Goal: Task Accomplishment & Management: Use online tool/utility

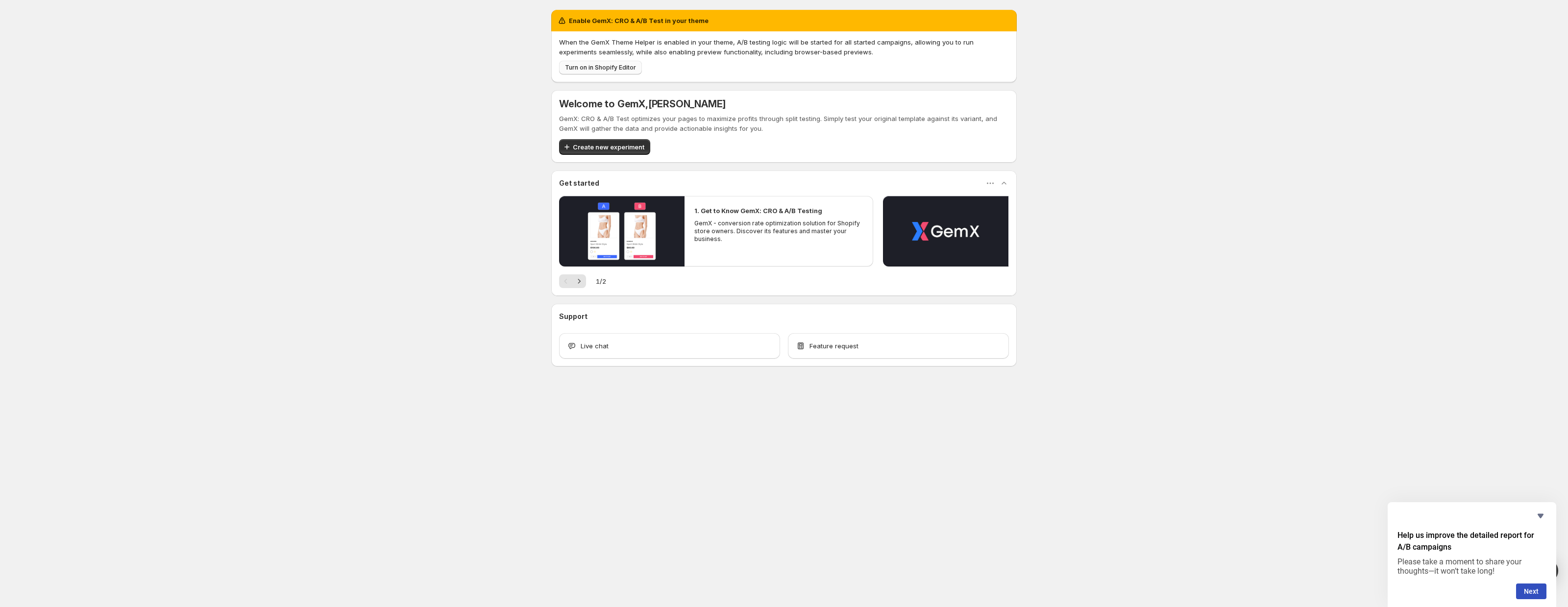
click at [602, 67] on span "Turn on in Shopify Editor" at bounding box center [600, 67] width 71 height 8
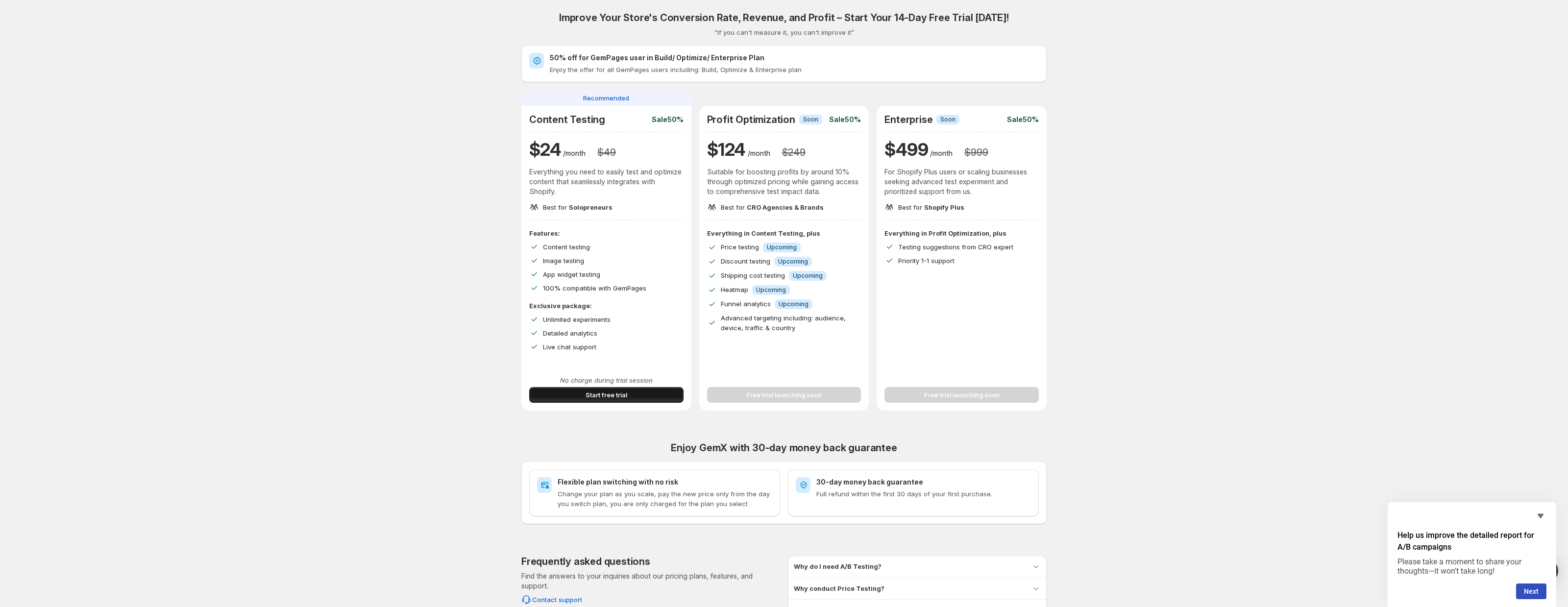
click at [608, 398] on span "Start free trial" at bounding box center [607, 395] width 42 height 10
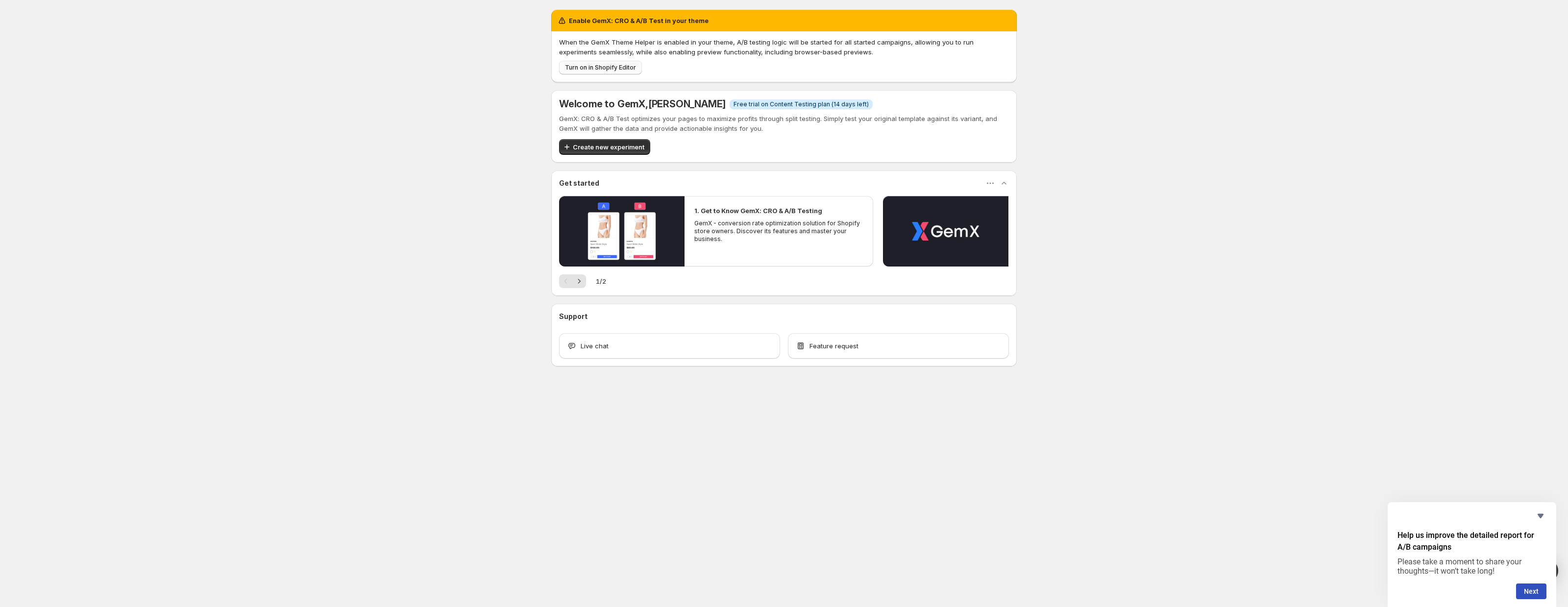
click at [621, 70] on span "Turn on in Shopify Editor" at bounding box center [600, 67] width 71 height 8
click at [319, 94] on div "Enable GemX: CRO & A/B Test in your theme When the GemX Theme Helper is enabled…" at bounding box center [784, 209] width 1568 height 419
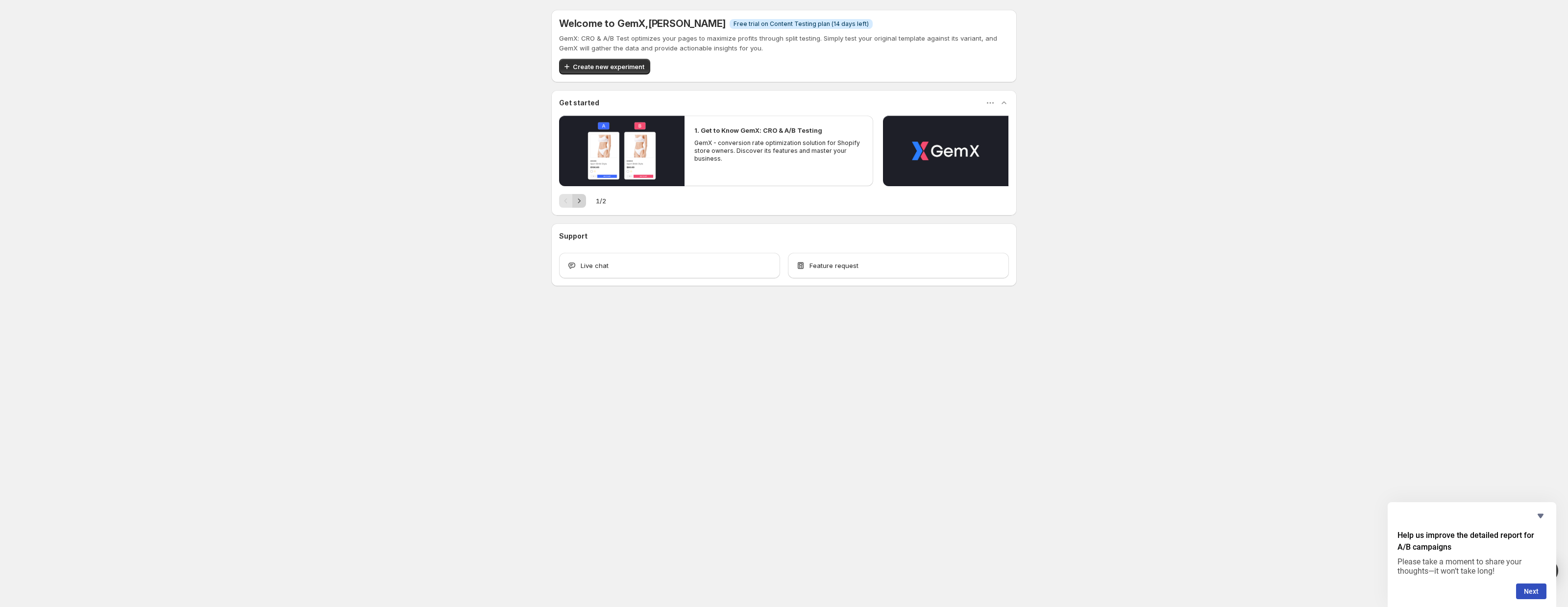
click at [577, 206] on button "Next" at bounding box center [579, 200] width 14 height 14
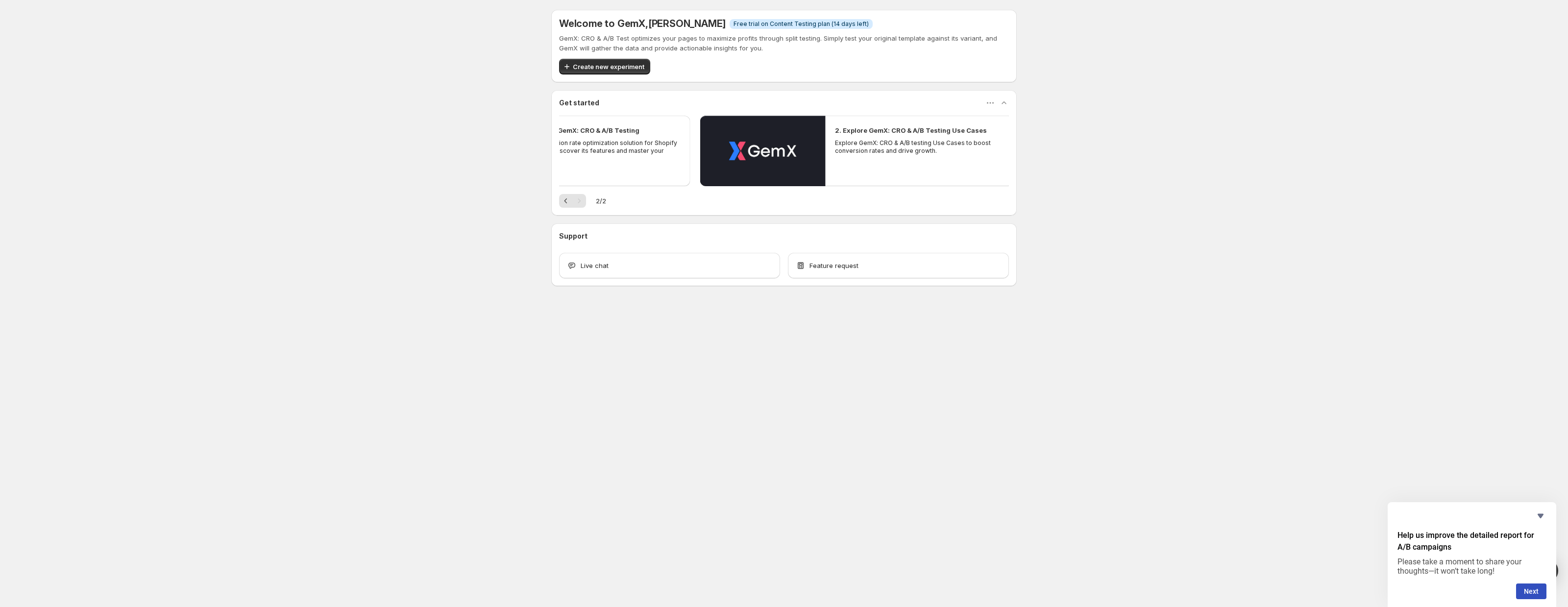
click at [577, 205] on div "Pagination" at bounding box center [579, 200] width 14 height 14
click at [567, 200] on icon "Previous" at bounding box center [566, 201] width 10 height 10
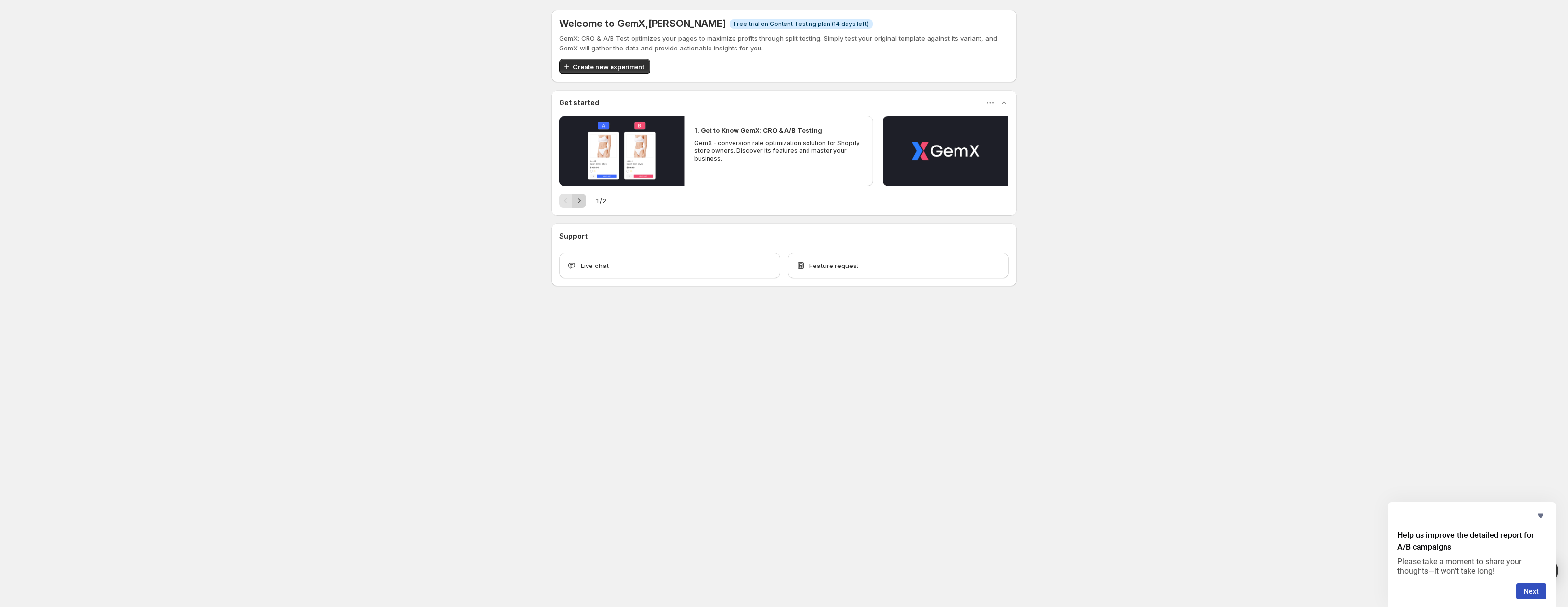
click at [582, 201] on icon "Next" at bounding box center [579, 201] width 10 height 10
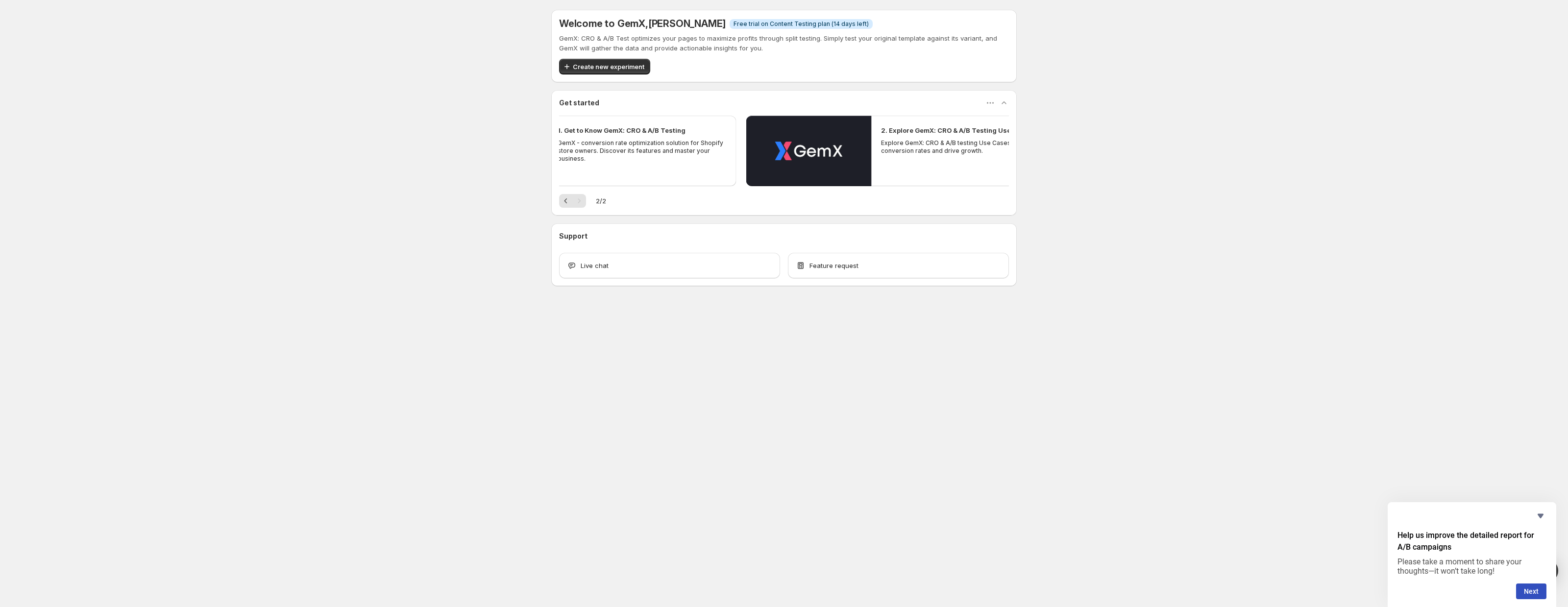
click at [572, 201] on div "Pagination" at bounding box center [579, 200] width 14 height 14
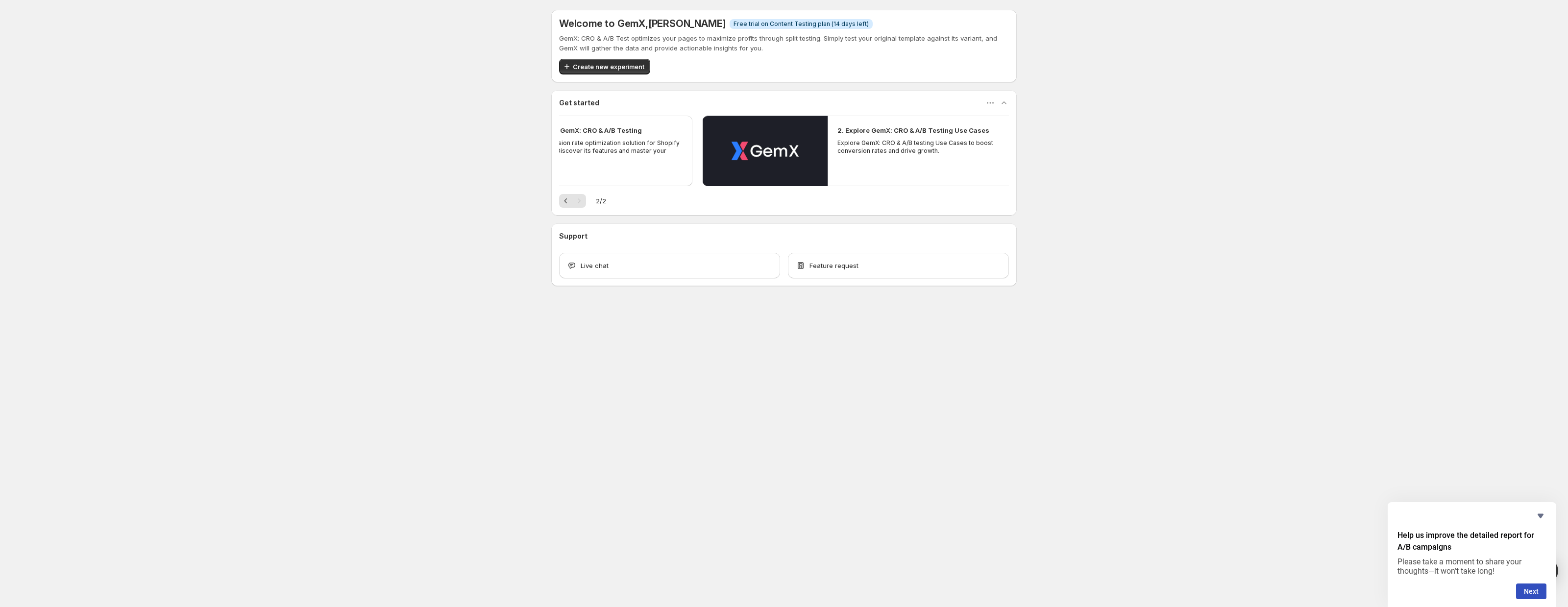
click at [587, 201] on div "2 / 2" at bounding box center [784, 200] width 450 height 14
click at [563, 201] on icon "Previous" at bounding box center [566, 201] width 10 height 10
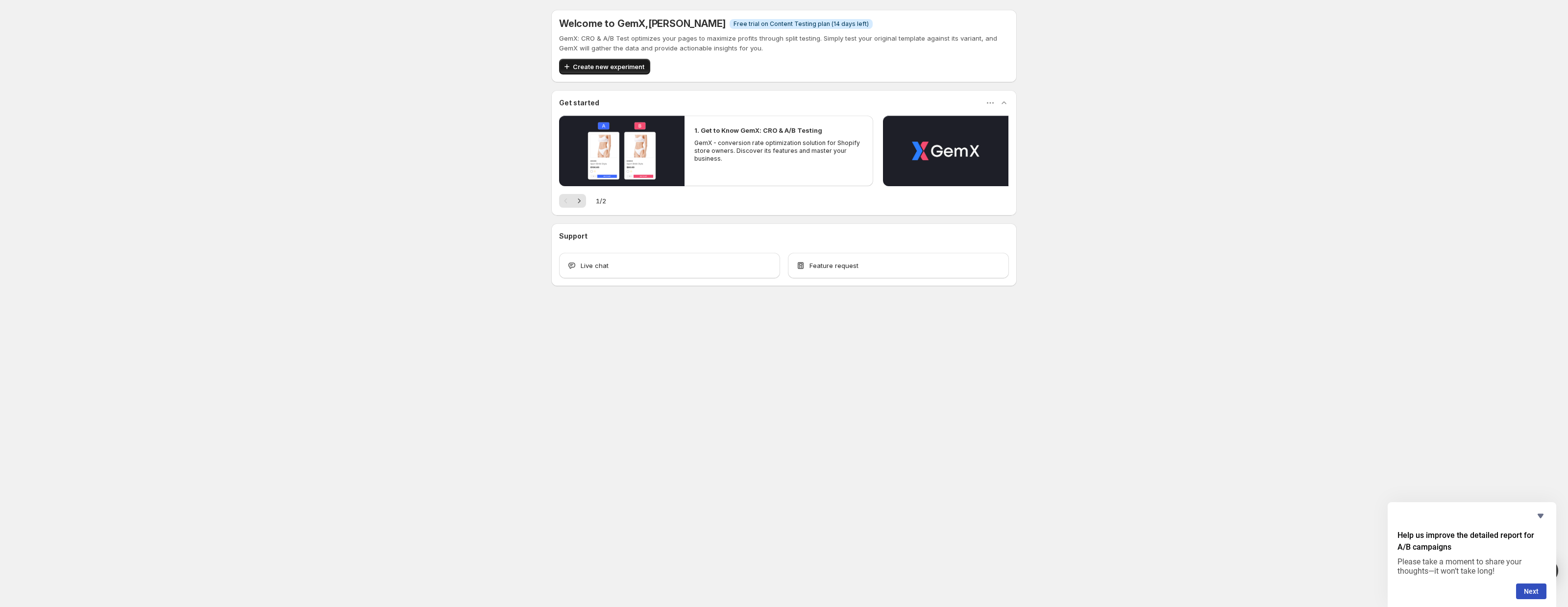
click at [582, 69] on span "Create new experiment" at bounding box center [608, 67] width 71 height 10
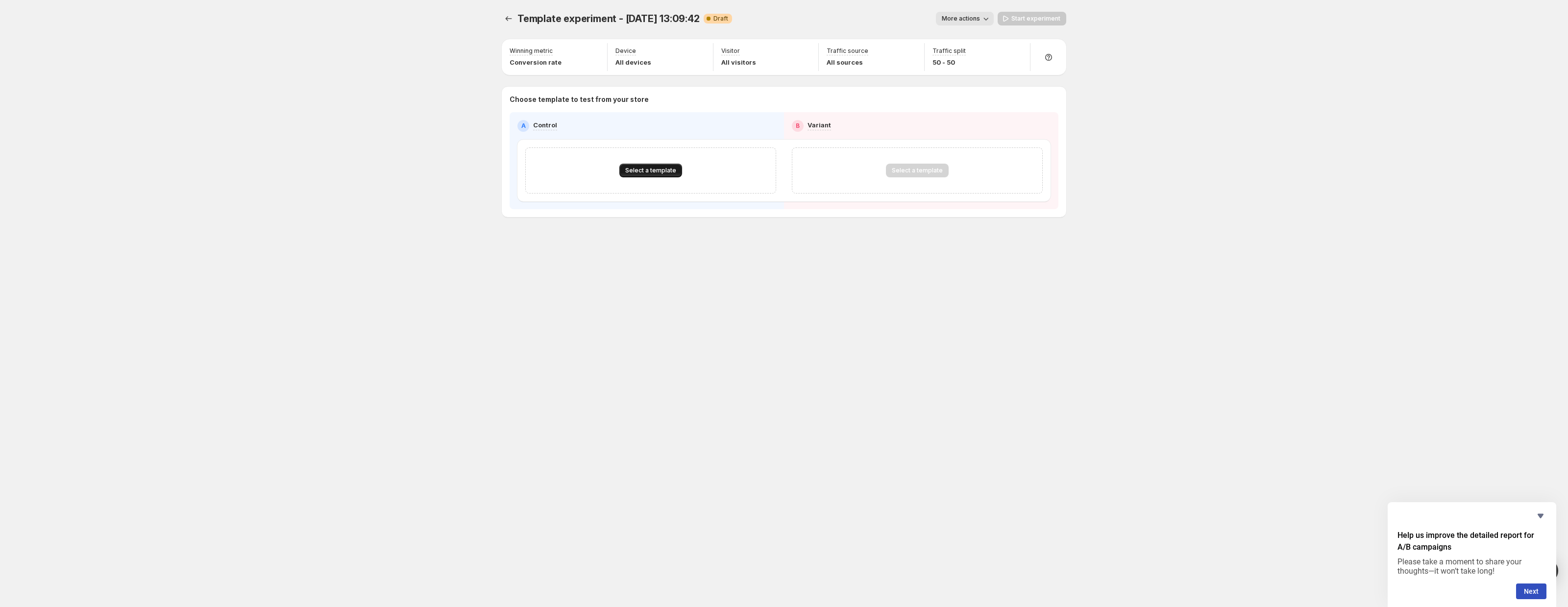
click at [646, 173] on span "Select a template" at bounding box center [651, 171] width 51 height 8
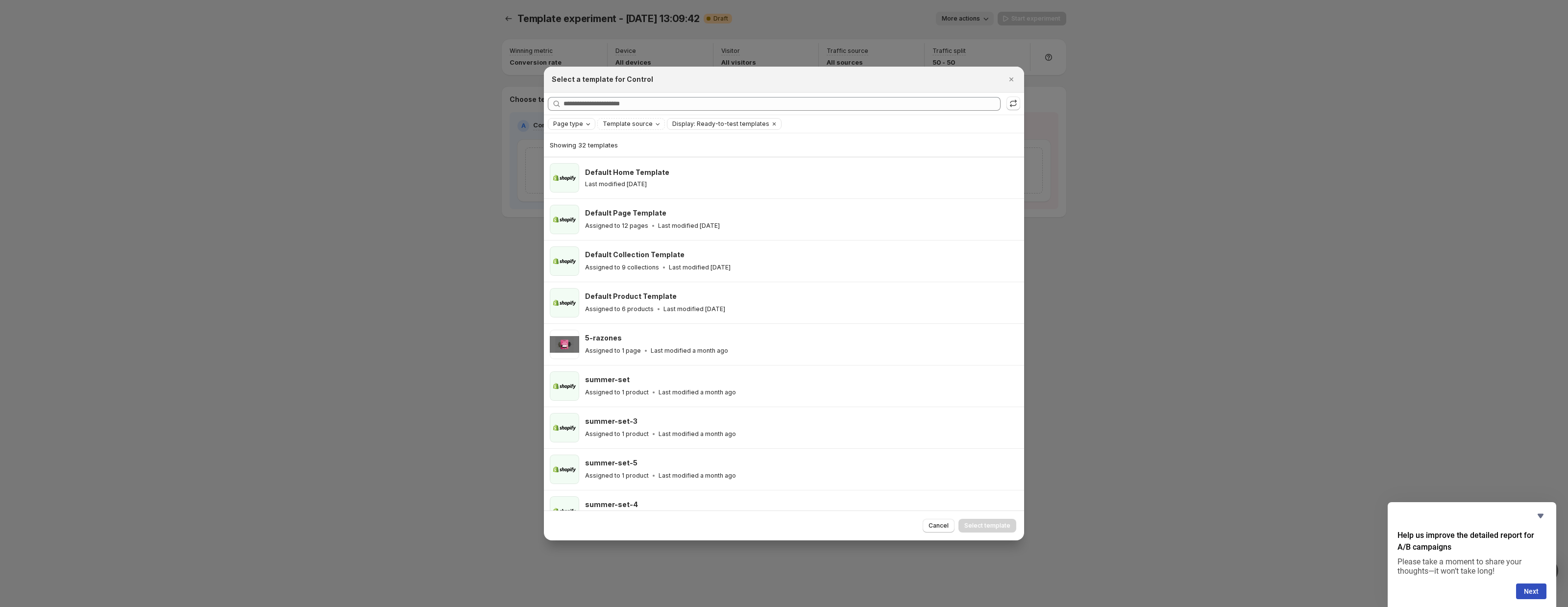
click at [584, 123] on icon "Page type" at bounding box center [588, 124] width 8 height 8
click at [1007, 79] on icon "Close" at bounding box center [1012, 79] width 10 height 10
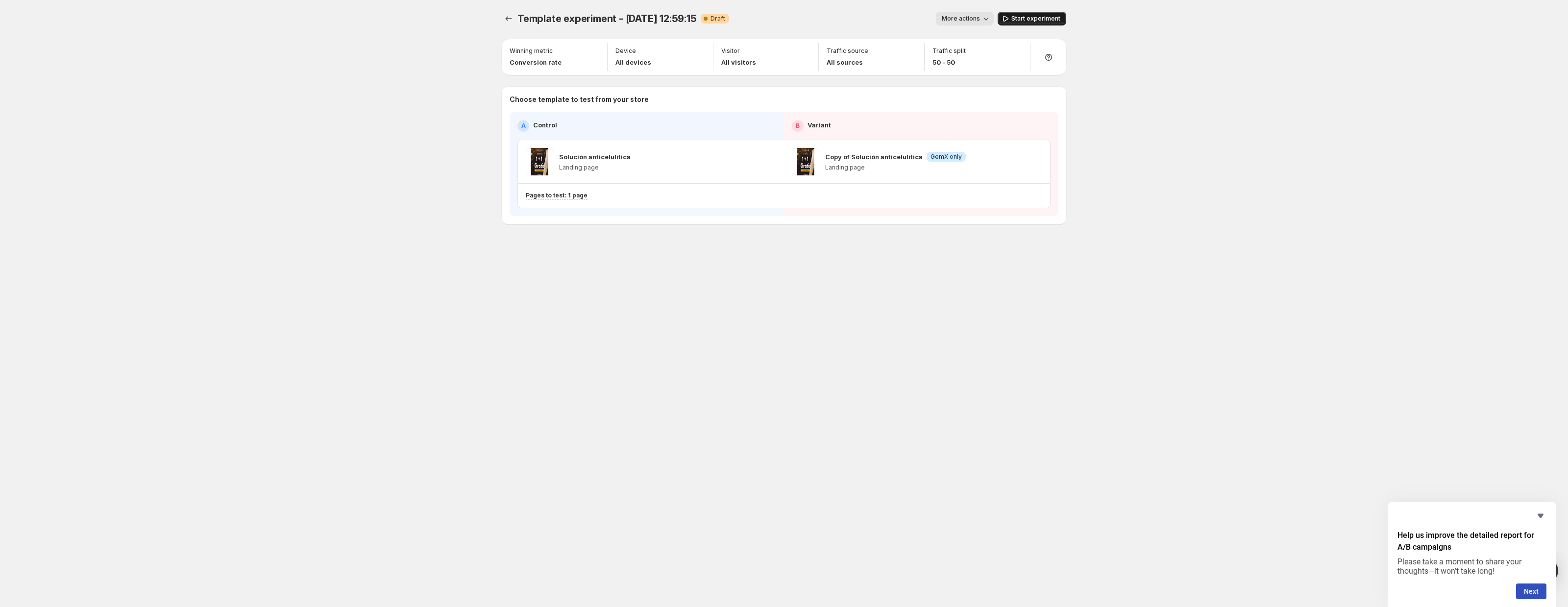
click at [1016, 14] on button "Start experiment" at bounding box center [1033, 18] width 69 height 14
click at [503, 18] on icon "Experiments" at bounding box center [508, 18] width 10 height 10
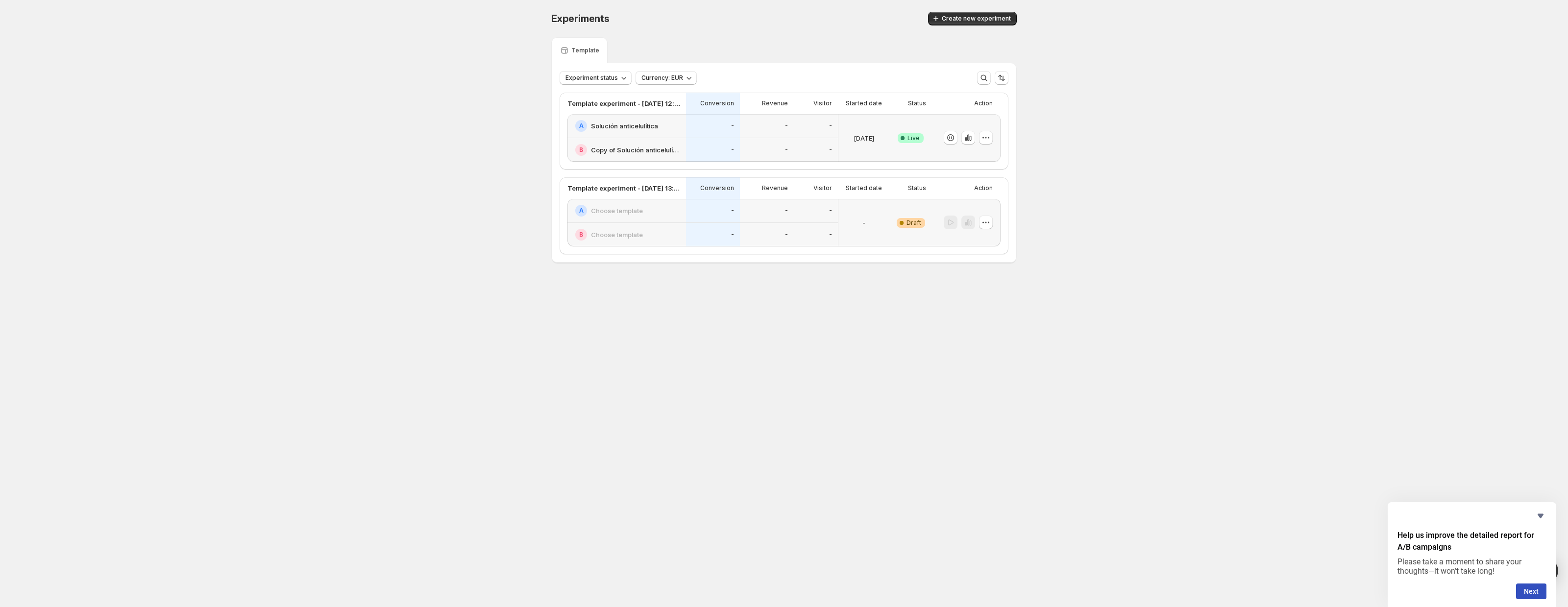
click at [993, 217] on div at bounding box center [967, 222] width 69 height 47
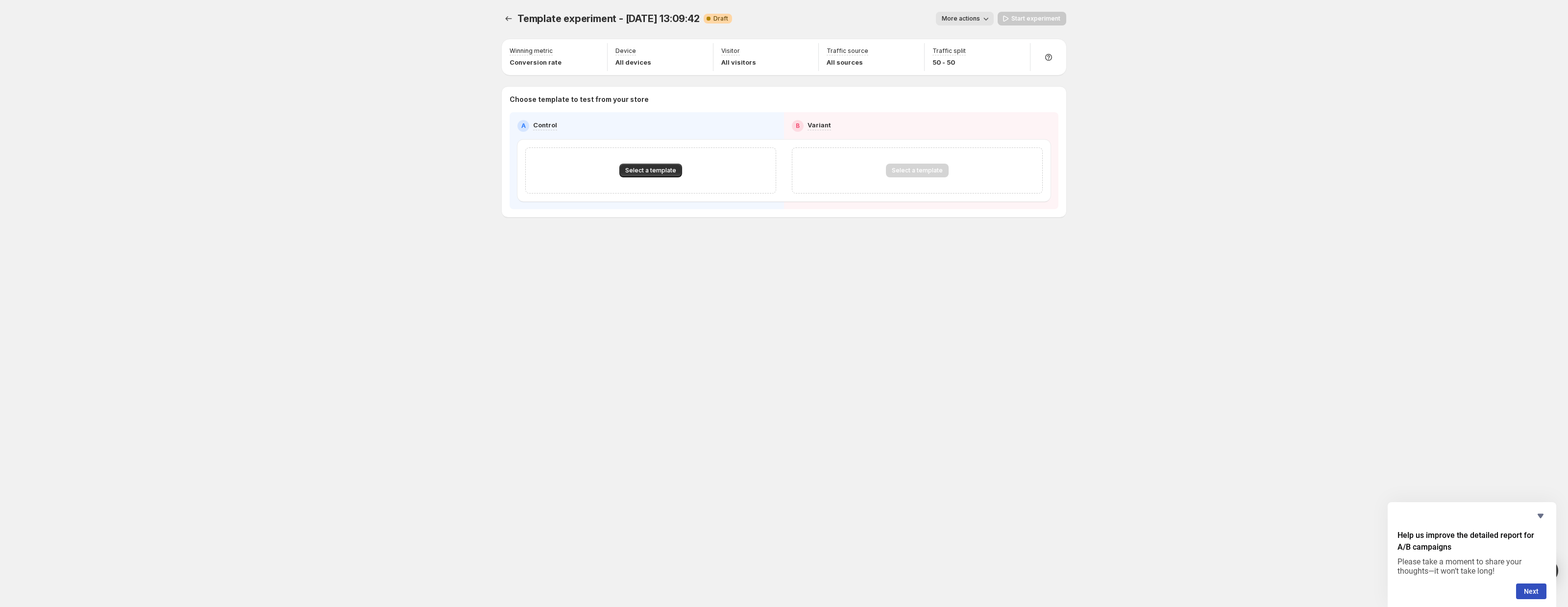
click at [976, 12] on button "More actions" at bounding box center [965, 18] width 58 height 14
click at [970, 85] on span "Delete" at bounding box center [968, 89] width 19 height 8
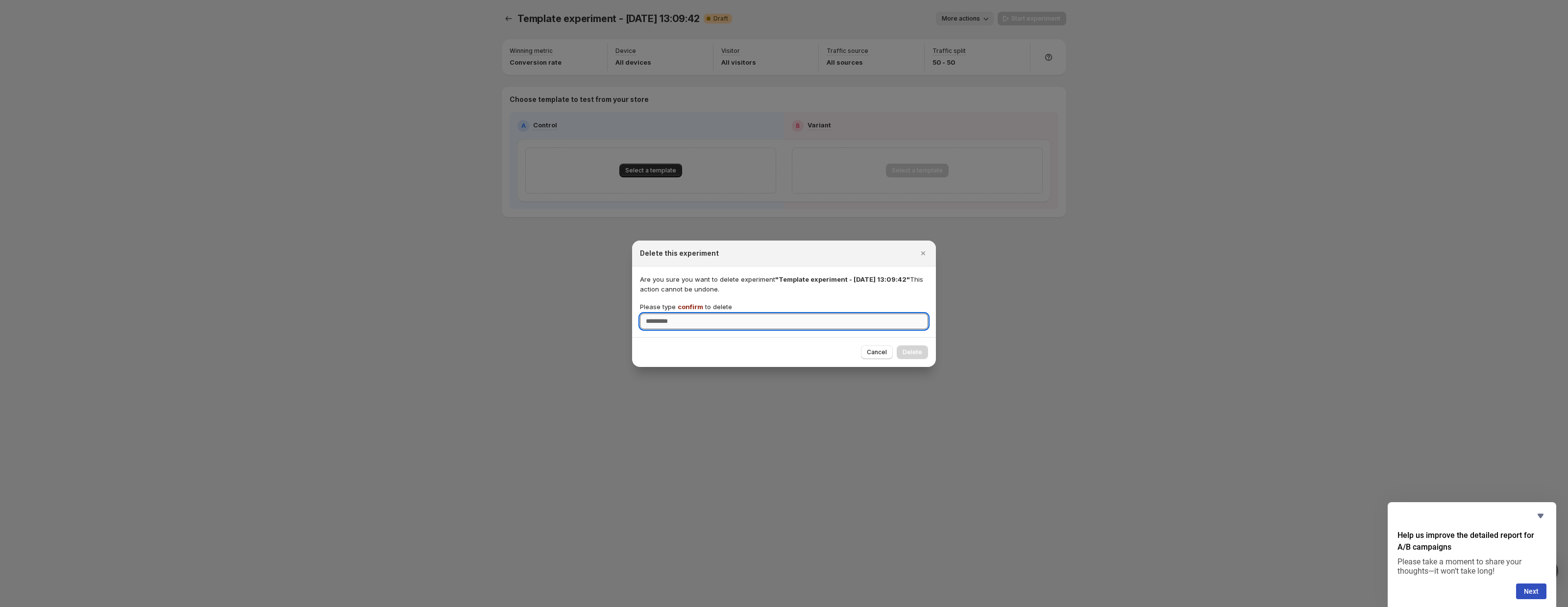
click at [862, 327] on input "Please type confirm to delete" at bounding box center [783, 322] width 288 height 16
type input "*******"
click at [914, 369] on div at bounding box center [784, 303] width 1568 height 607
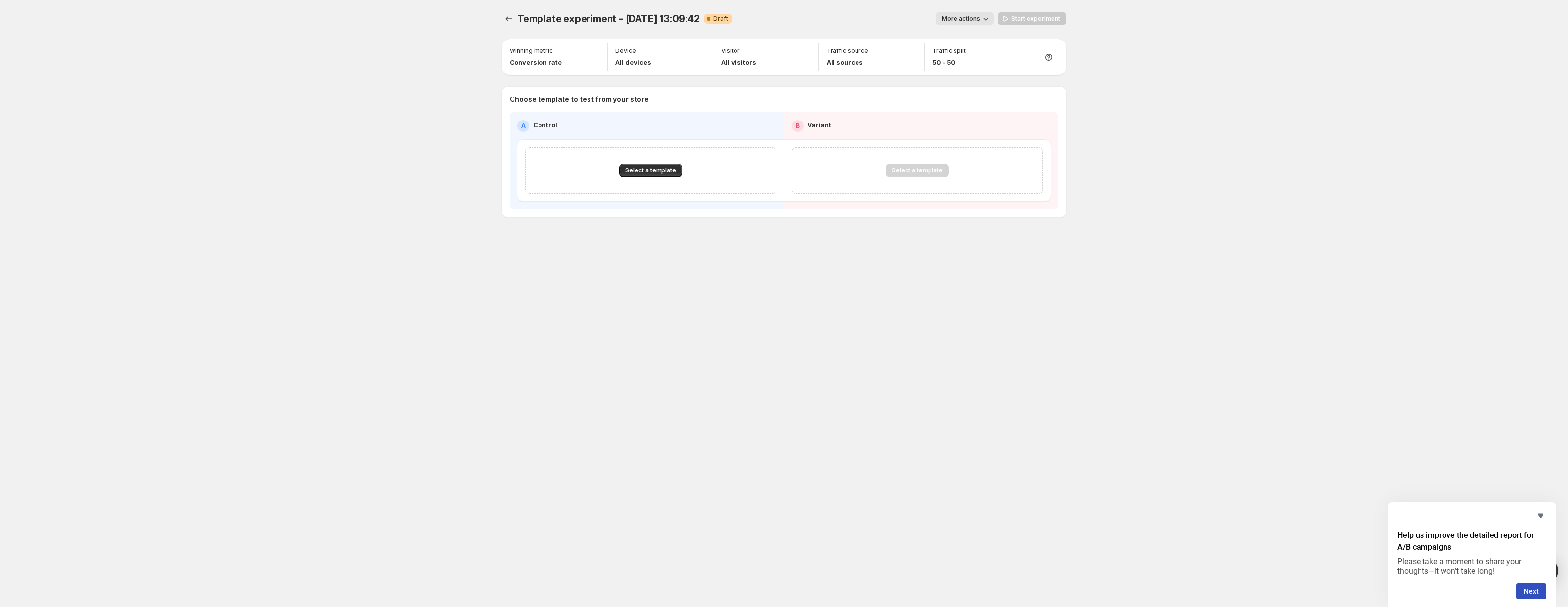
click at [961, 26] on div "Template experiment - [DATE] 13:09:42. This page is ready Template experiment -…" at bounding box center [784, 18] width 564 height 37
click at [968, 16] on span "More actions" at bounding box center [961, 18] width 38 height 8
click at [960, 83] on button "Delete" at bounding box center [976, 89] width 67 height 16
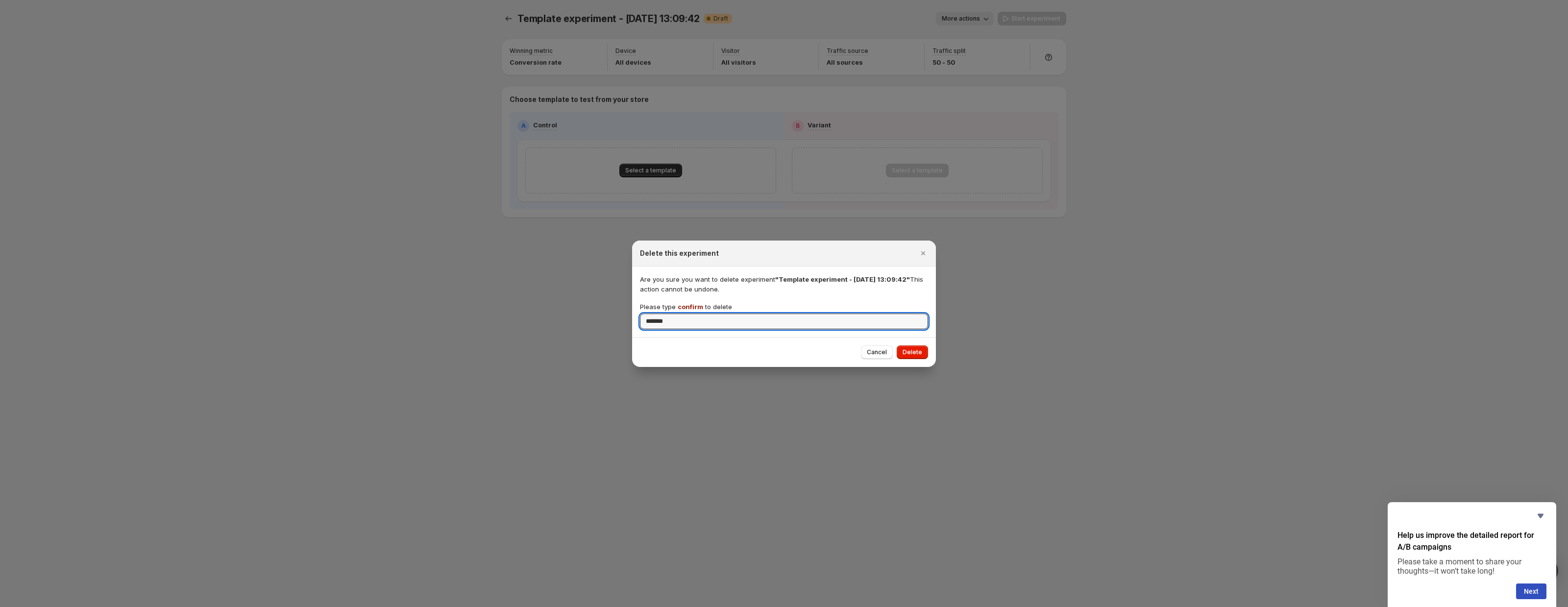
type input "*******"
click at [903, 361] on div "Cancel Delete" at bounding box center [784, 352] width 304 height 30
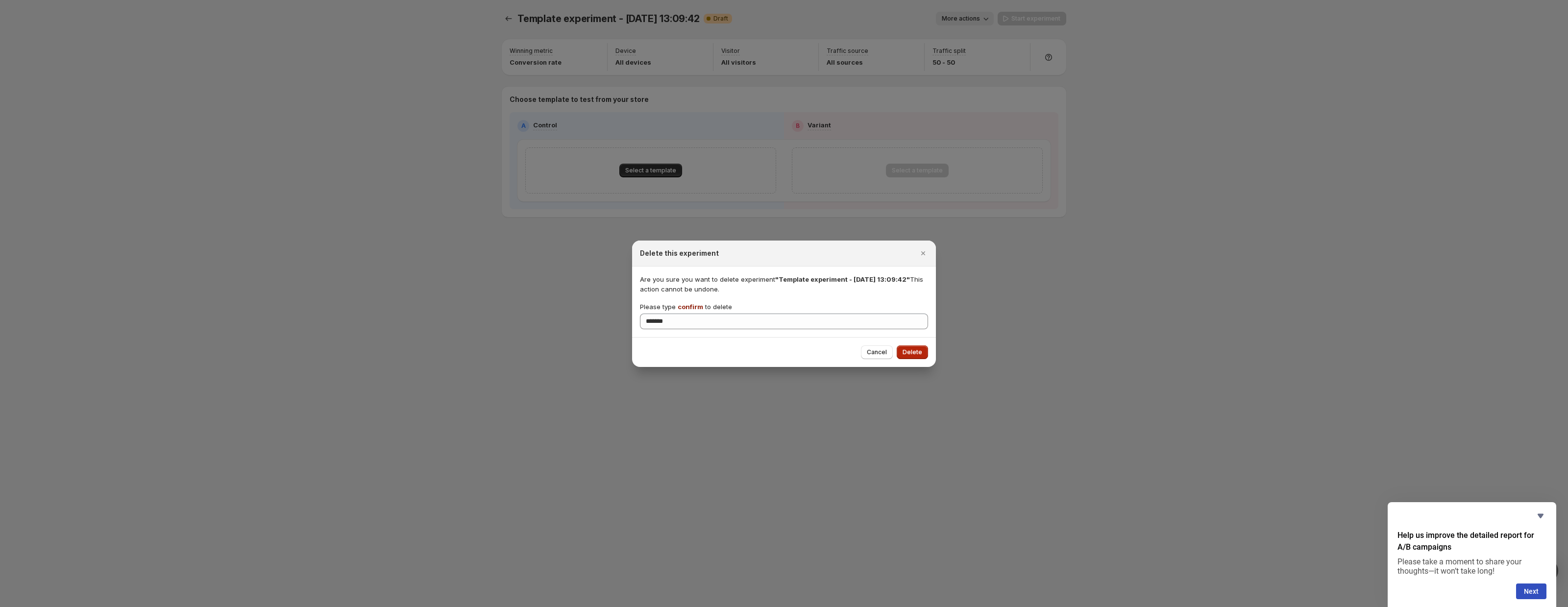
click at [916, 350] on span "Delete" at bounding box center [912, 353] width 19 height 8
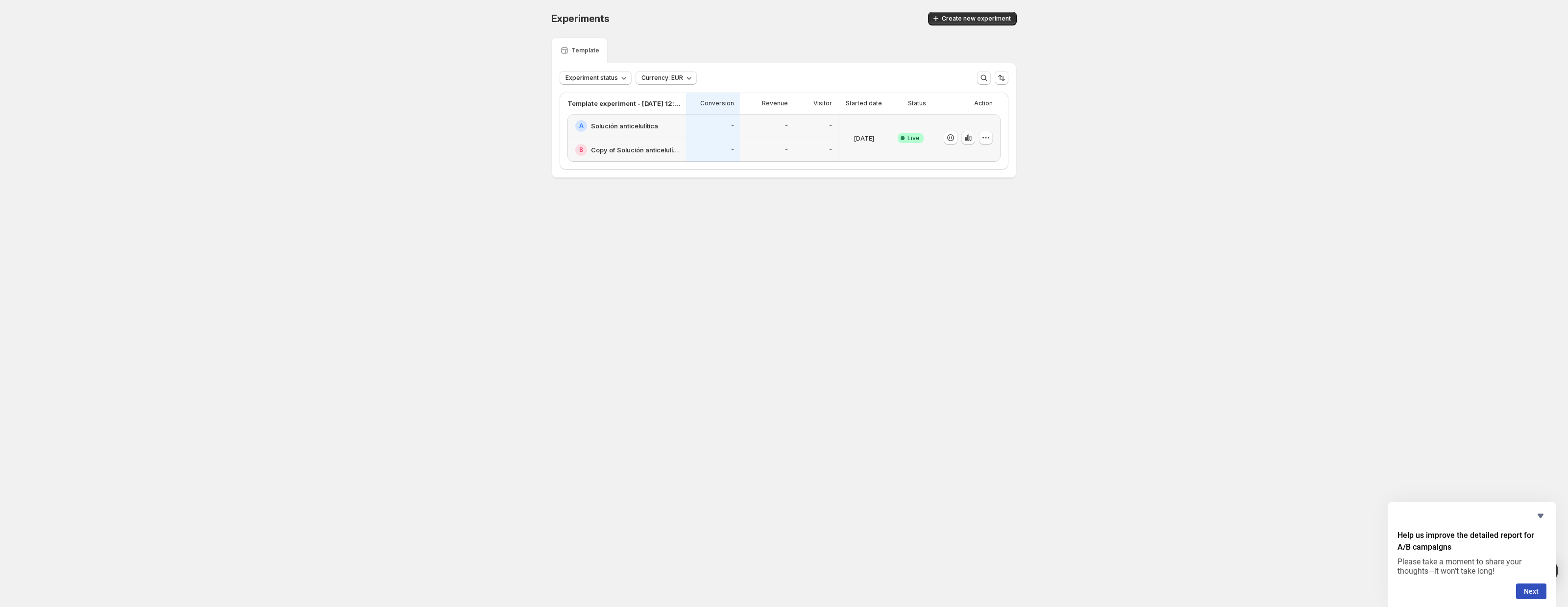
click at [965, 139] on icon "button" at bounding box center [966, 139] width 2 height 4
